Goal: Information Seeking & Learning: Learn about a topic

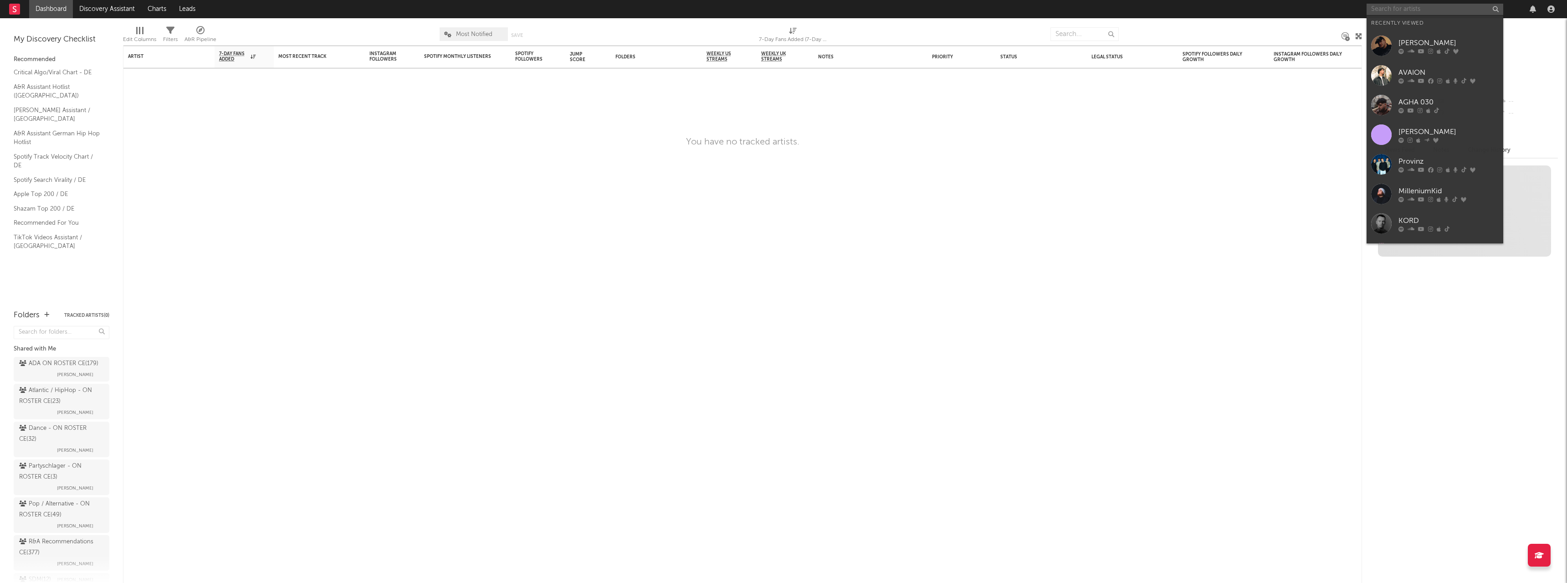
click at [1381, 9] on input "text" at bounding box center [1434, 9] width 137 height 11
click at [1409, 49] on icon at bounding box center [1410, 50] width 7 height 5
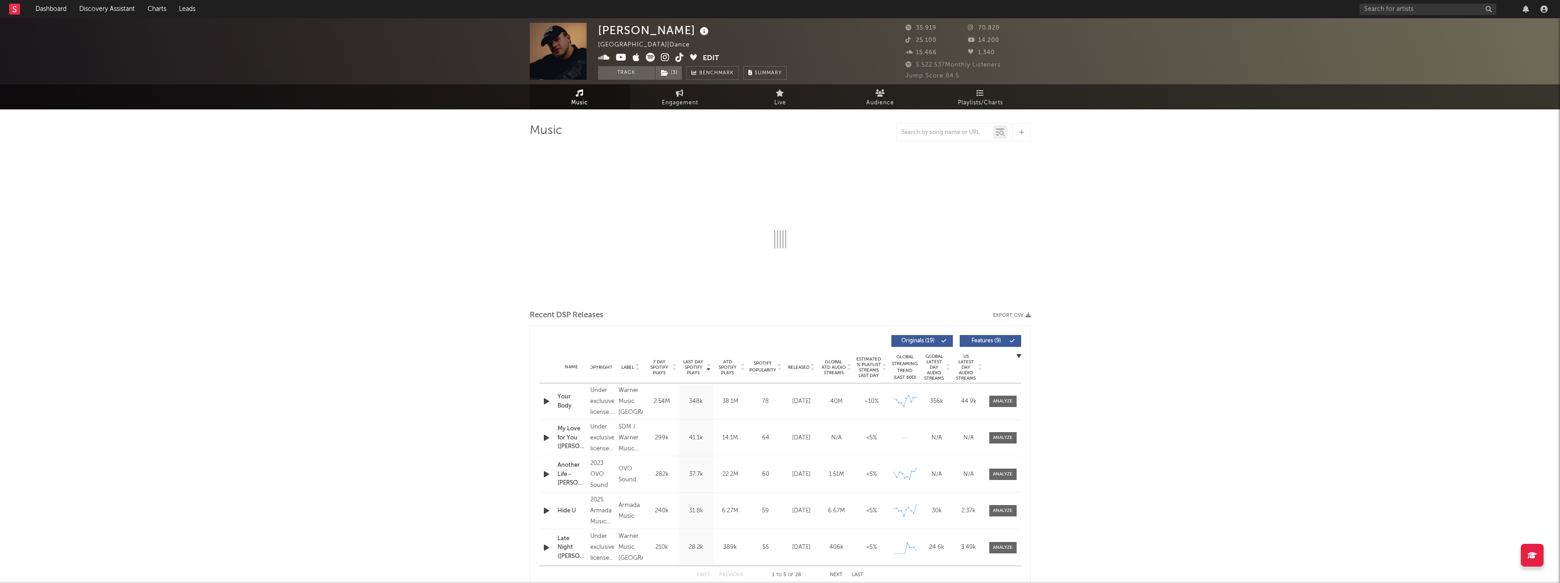
select select "6m"
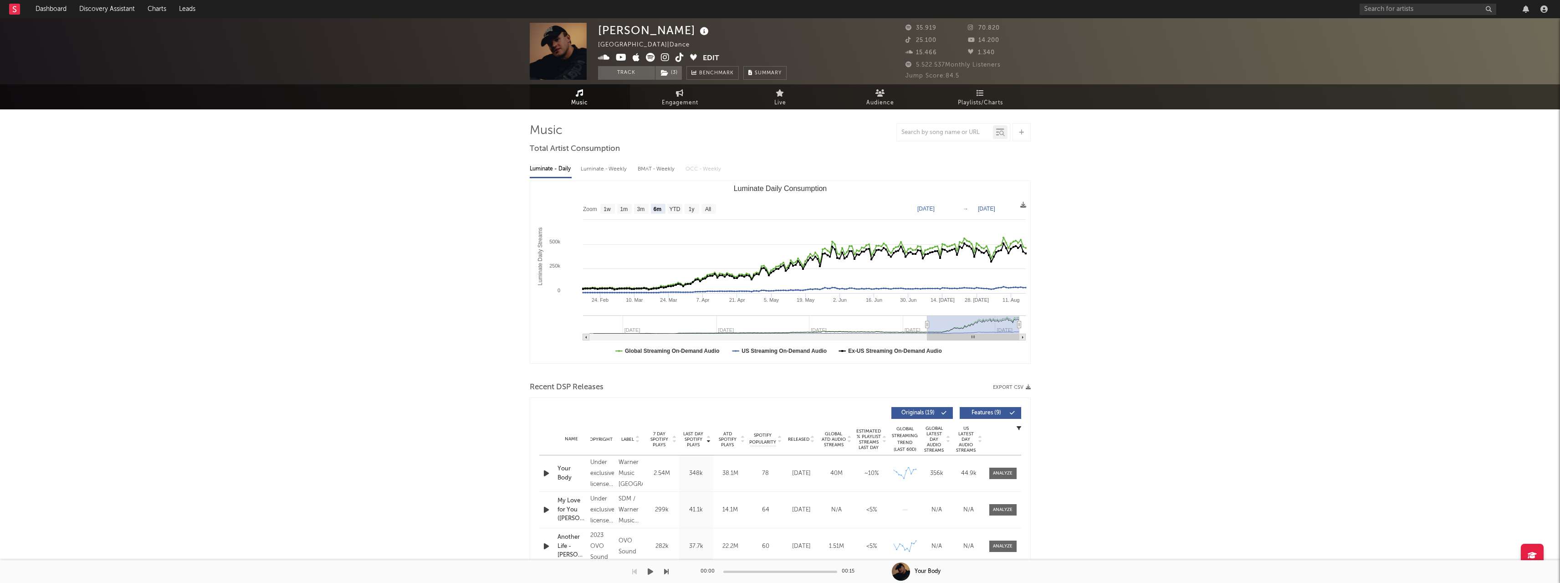
click at [251, 581] on div at bounding box center [334, 571] width 669 height 23
